Goal: Navigation & Orientation: Find specific page/section

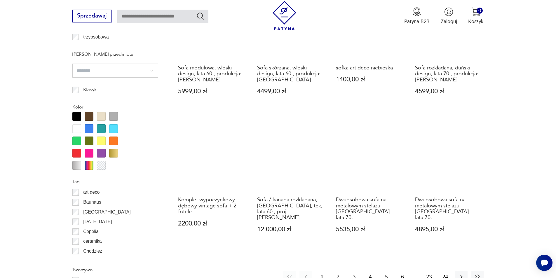
scroll to position [632, 0]
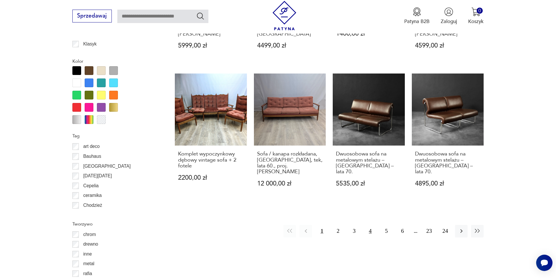
click at [374, 227] on button "4" at bounding box center [370, 231] width 13 height 13
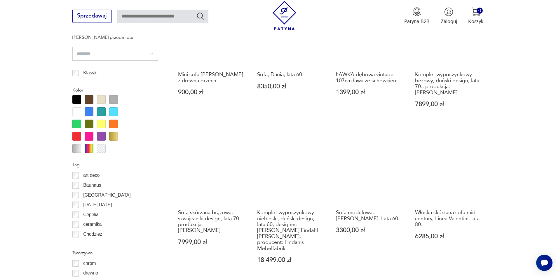
scroll to position [720, 0]
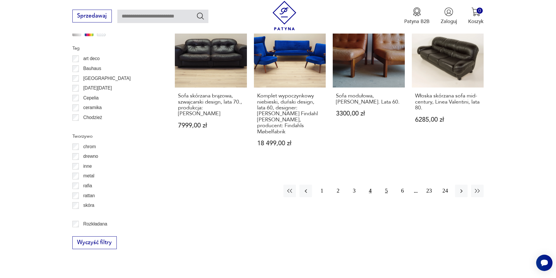
click at [387, 185] on button "5" at bounding box center [386, 191] width 13 height 13
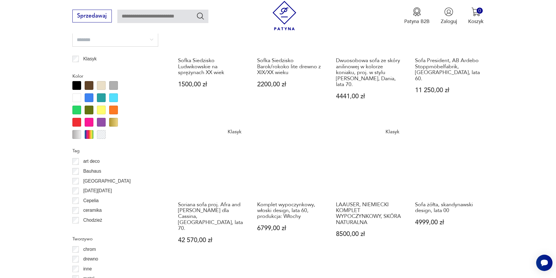
scroll to position [633, 0]
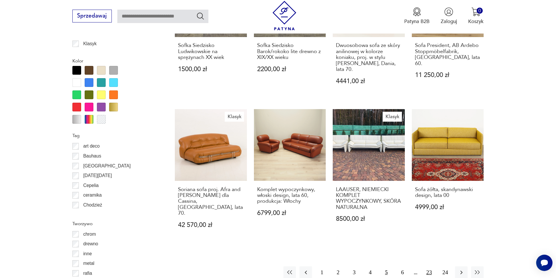
click at [424, 267] on button "23" at bounding box center [429, 273] width 13 height 13
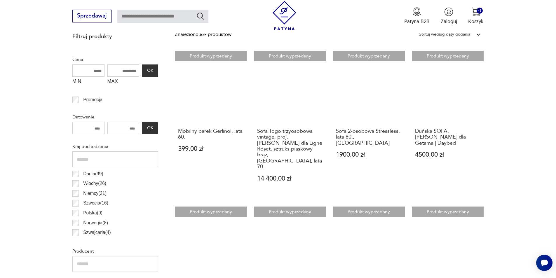
scroll to position [107, 0]
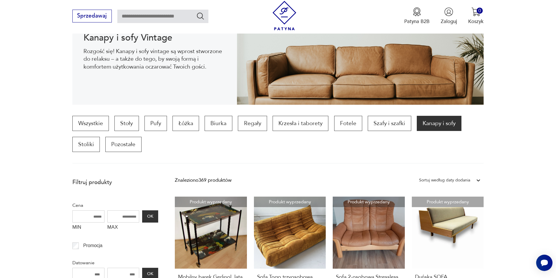
scroll to position [633, 0]
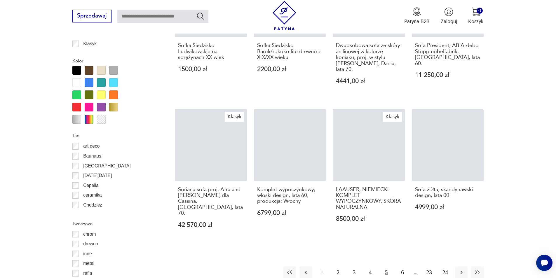
scroll to position [720, 0]
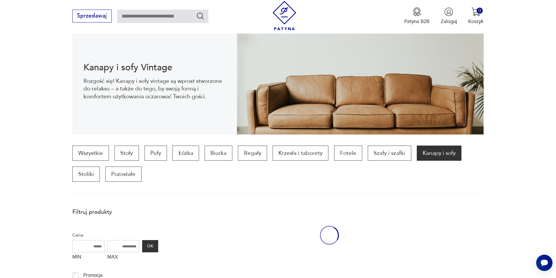
scroll to position [720, 0]
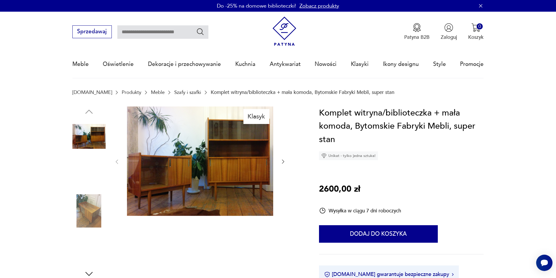
click at [87, 208] on img at bounding box center [88, 211] width 33 height 33
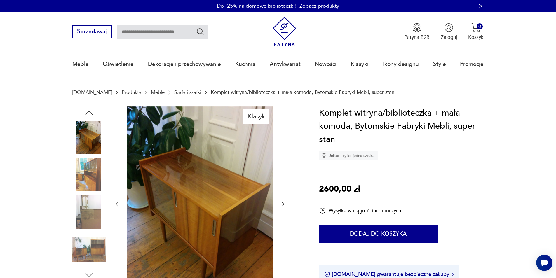
click at [92, 243] on img at bounding box center [88, 249] width 33 height 33
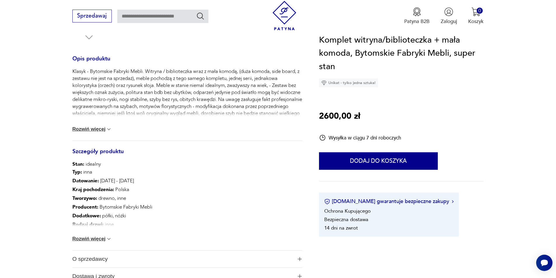
scroll to position [321, 0]
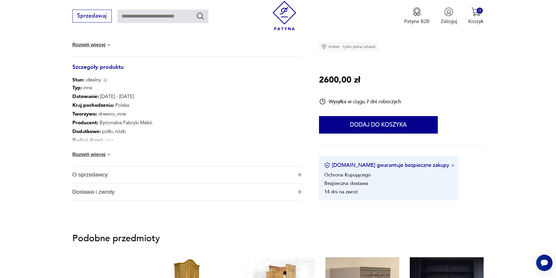
click at [91, 156] on button "Rozwiń więcej" at bounding box center [92, 155] width 40 height 6
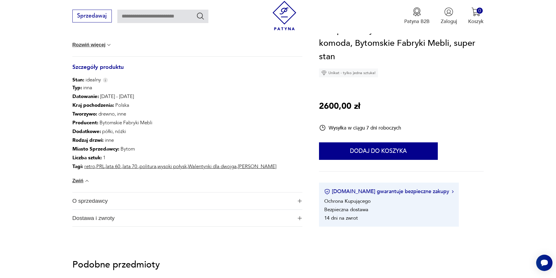
click at [100, 168] on link "PRL" at bounding box center [100, 166] width 8 height 7
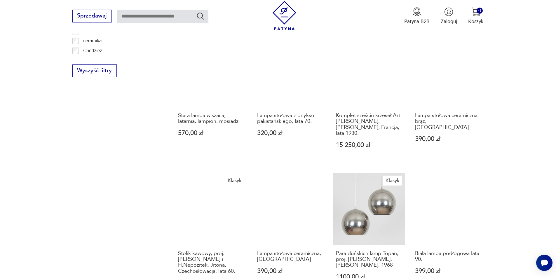
scroll to position [508, 0]
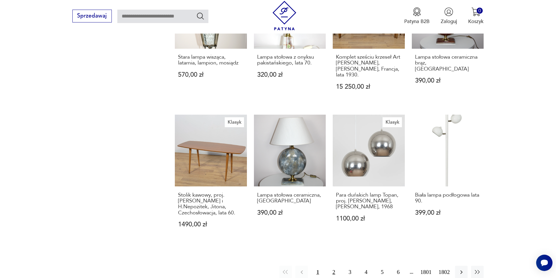
click at [330, 266] on button "2" at bounding box center [334, 272] width 13 height 13
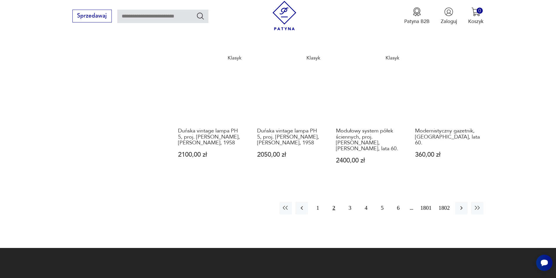
scroll to position [566, 0]
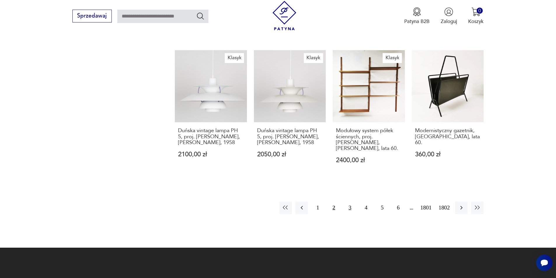
click at [348, 202] on button "3" at bounding box center [350, 208] width 13 height 13
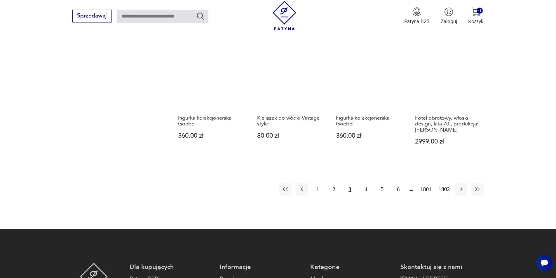
scroll to position [566, 0]
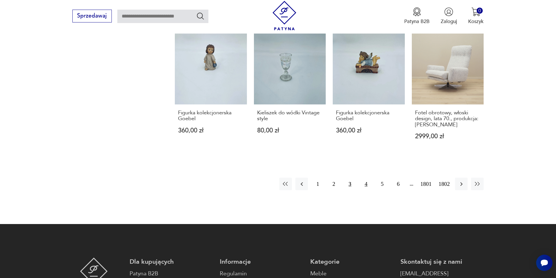
click at [370, 181] on button "4" at bounding box center [366, 184] width 13 height 13
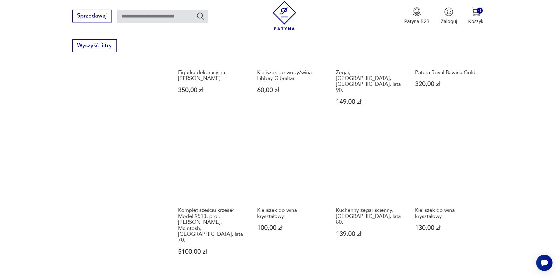
scroll to position [537, 0]
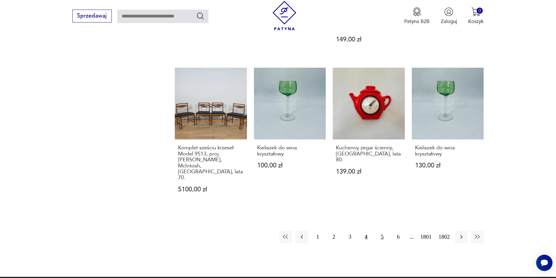
click at [383, 231] on button "5" at bounding box center [382, 237] width 13 height 13
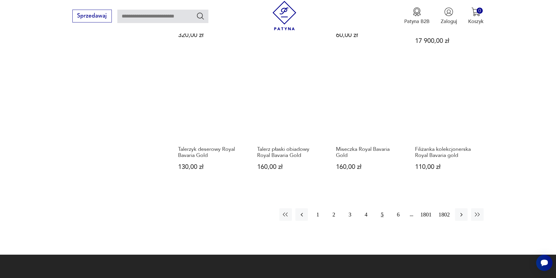
scroll to position [537, 0]
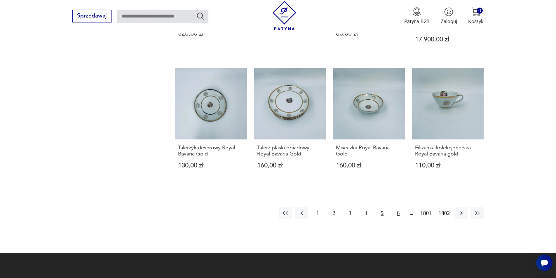
click at [397, 214] on button "6" at bounding box center [398, 213] width 13 height 13
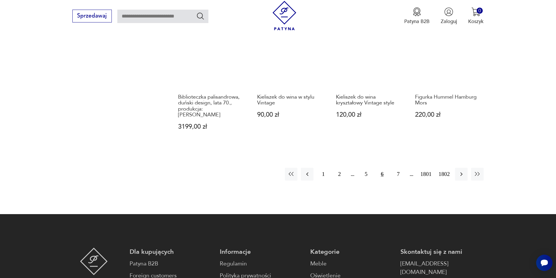
scroll to position [596, 0]
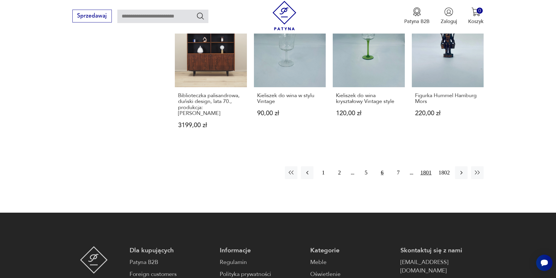
click at [426, 167] on button "1801" at bounding box center [426, 173] width 15 height 13
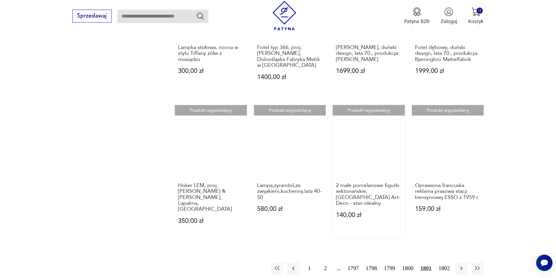
scroll to position [566, 0]
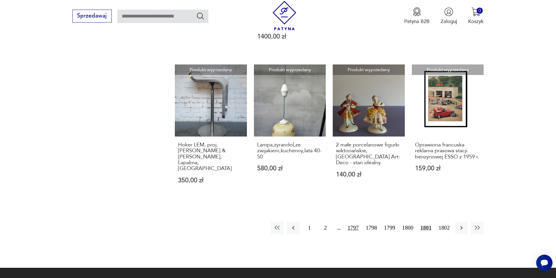
click at [356, 222] on button "1797" at bounding box center [353, 228] width 15 height 13
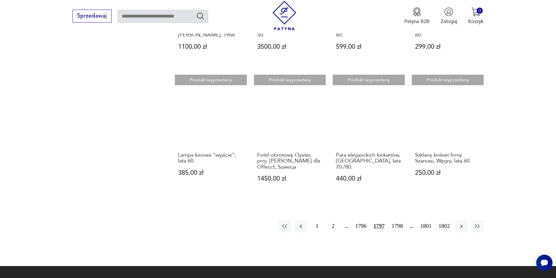
scroll to position [596, 0]
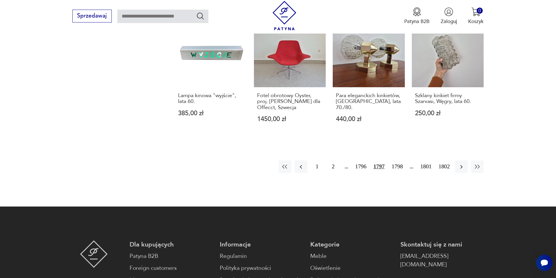
click at [346, 162] on div "[DATE] 1797 1798 1801 1802" at bounding box center [381, 167] width 205 height 13
click at [361, 162] on button "1796" at bounding box center [361, 167] width 15 height 13
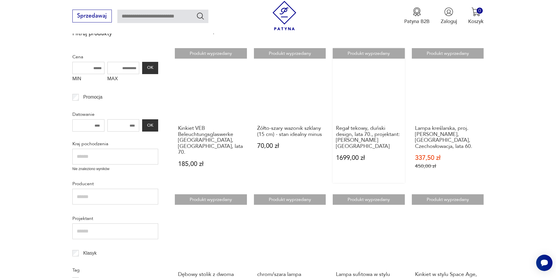
scroll to position [157, 0]
